Goal: Transaction & Acquisition: Purchase product/service

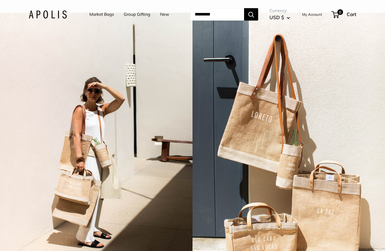
click at [98, 13] on link "Market Bags" at bounding box center [101, 14] width 25 height 8
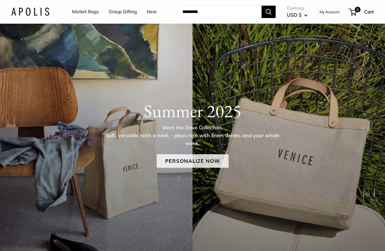
click at [201, 161] on link "Personalize Now" at bounding box center [193, 161] width 72 height 14
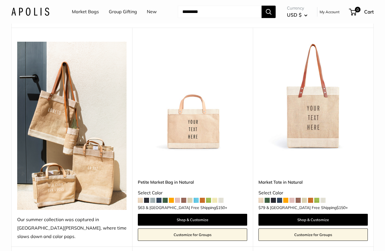
scroll to position [57, 0]
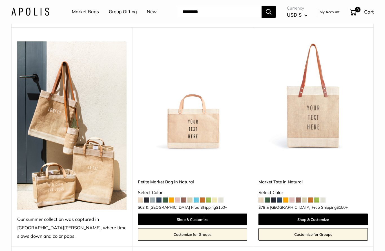
click at [322, 98] on img at bounding box center [312, 95] width 109 height 109
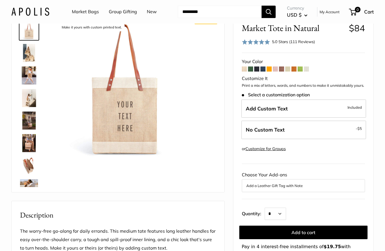
scroll to position [30, 0]
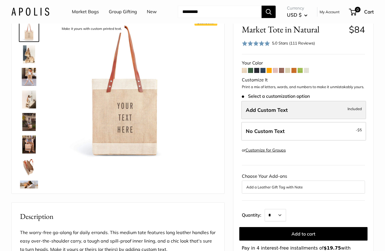
click at [341, 110] on label "Add Custom Text Included" at bounding box center [303, 110] width 125 height 19
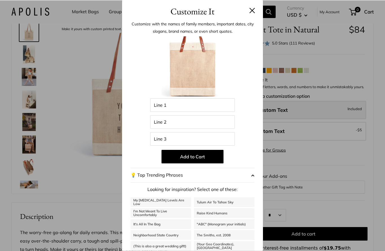
scroll to position [31, 0]
click at [342, 78] on div "Customize It Customize with the names of family members, important dates, city …" at bounding box center [192, 125] width 385 height 251
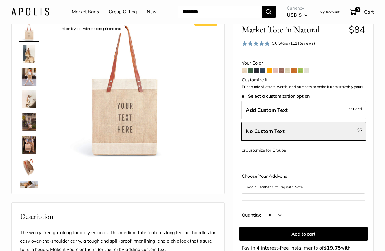
click at [276, 68] on span at bounding box center [275, 70] width 5 height 5
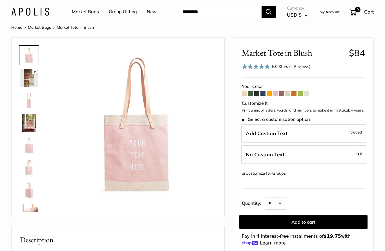
click at [28, 102] on img at bounding box center [29, 100] width 18 height 18
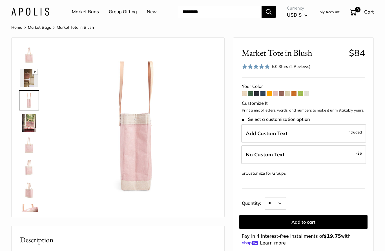
click at [30, 148] on img at bounding box center [29, 145] width 18 height 18
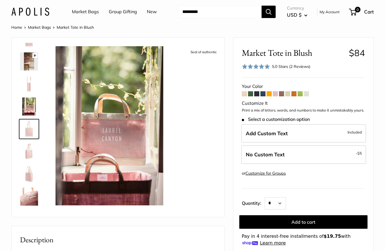
scroll to position [17, 0]
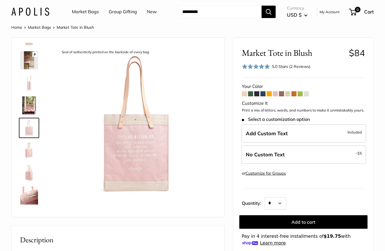
click at [28, 150] on img at bounding box center [29, 150] width 18 height 18
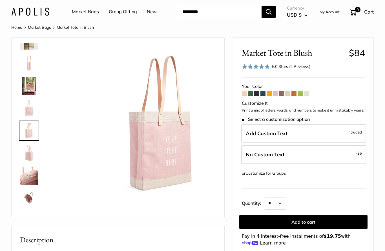
scroll to position [40, 0]
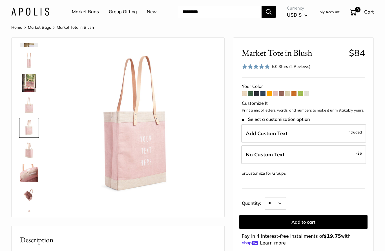
click at [29, 154] on img at bounding box center [29, 150] width 18 height 18
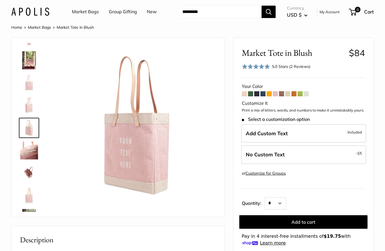
click at [29, 150] on img at bounding box center [29, 150] width 18 height 18
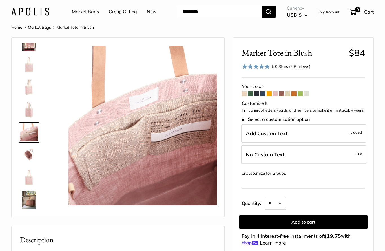
scroll to position [81, 0]
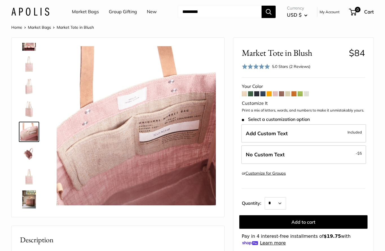
click at [28, 154] on img at bounding box center [29, 154] width 18 height 18
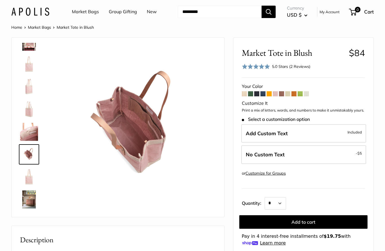
click at [115, 124] on img at bounding box center [136, 125] width 159 height 159
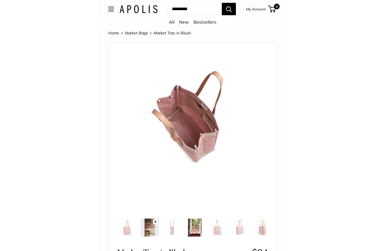
scroll to position [5, 0]
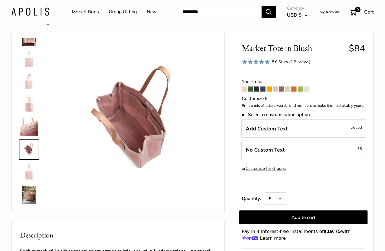
click at [28, 172] on img at bounding box center [29, 172] width 18 height 18
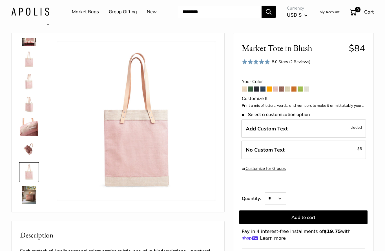
click at [31, 198] on img at bounding box center [29, 195] width 18 height 18
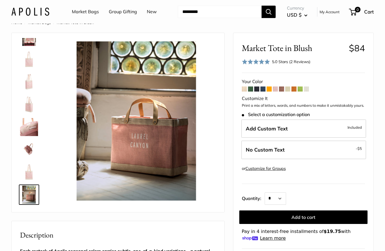
click at [29, 177] on img at bounding box center [29, 172] width 18 height 18
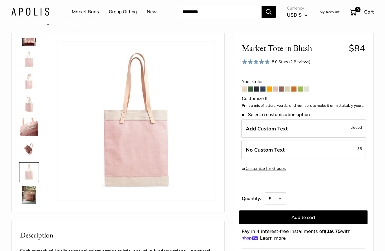
click at [30, 147] on img at bounding box center [29, 150] width 18 height 18
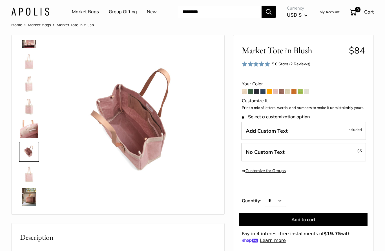
scroll to position [5, 0]
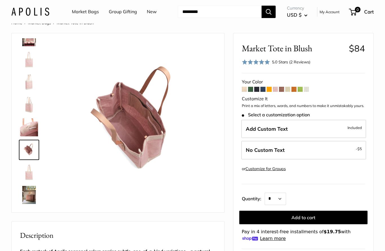
click at [113, 126] on img at bounding box center [136, 121] width 159 height 159
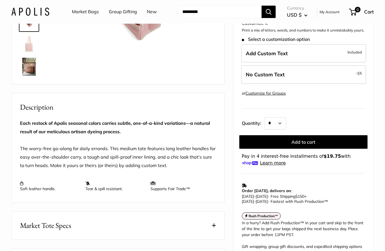
scroll to position [133, 0]
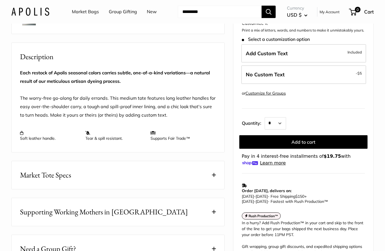
click at [209, 175] on button "Market Tote Specs" at bounding box center [118, 175] width 213 height 28
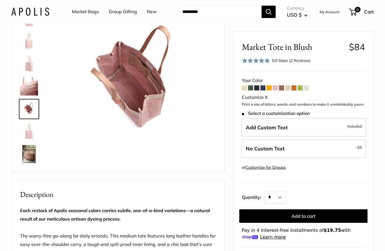
scroll to position [0, 0]
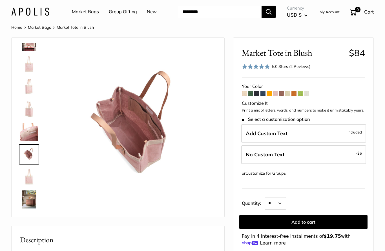
click at [29, 109] on img at bounding box center [29, 109] width 18 height 18
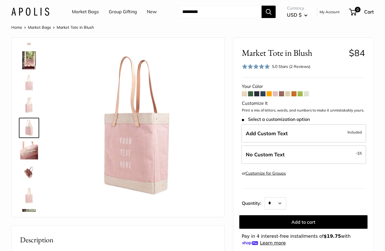
click at [22, 105] on img at bounding box center [29, 105] width 18 height 18
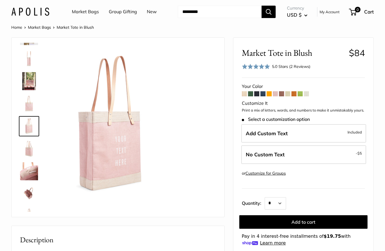
scroll to position [40, 0]
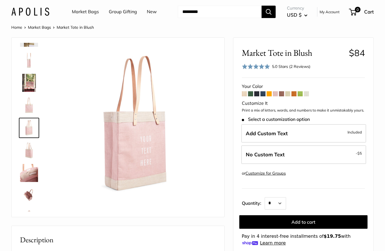
click at [122, 121] on img at bounding box center [136, 125] width 159 height 159
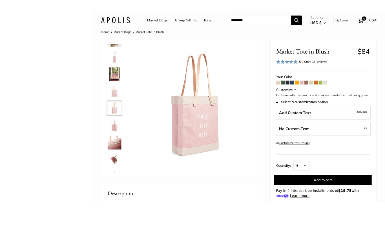
scroll to position [18, 0]
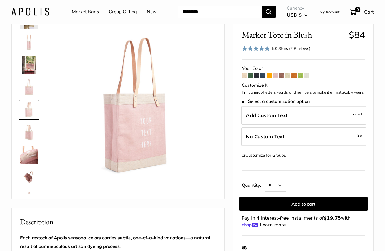
click at [24, 62] on img at bounding box center [29, 65] width 18 height 18
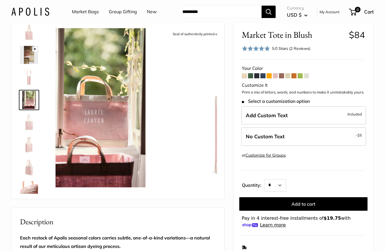
scroll to position [0, 0]
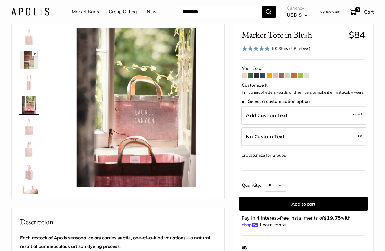
click at [30, 84] on img at bounding box center [29, 82] width 18 height 18
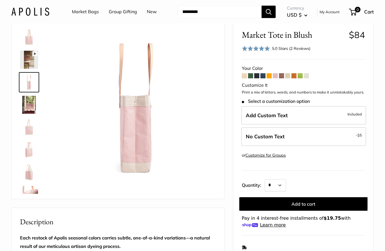
click at [26, 56] on img at bounding box center [29, 60] width 18 height 18
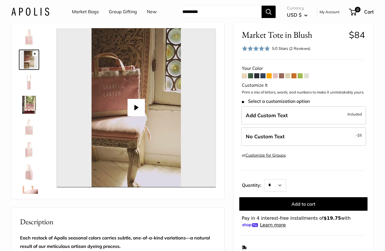
click at [134, 112] on button "Play" at bounding box center [135, 107] width 17 height 17
type input "*"
click at [26, 35] on img at bounding box center [29, 37] width 18 height 18
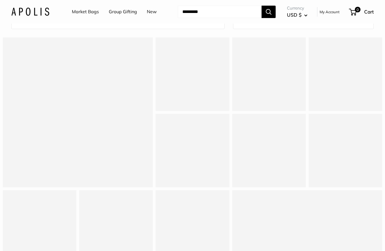
scroll to position [562, 0]
